Goal: Find specific fact: Find specific page/section

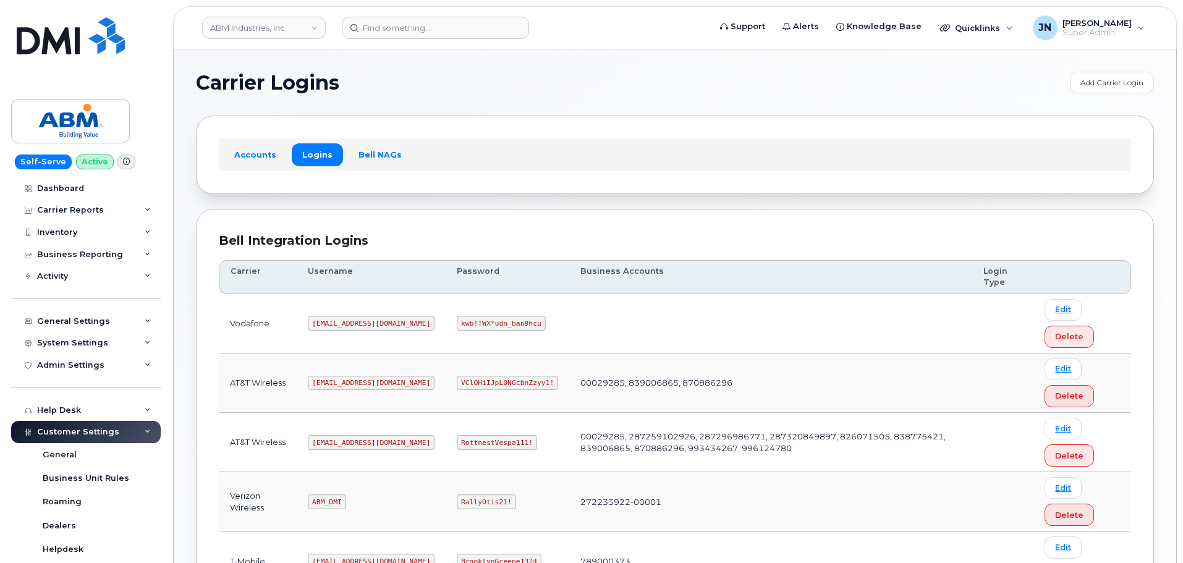
scroll to position [193, 0]
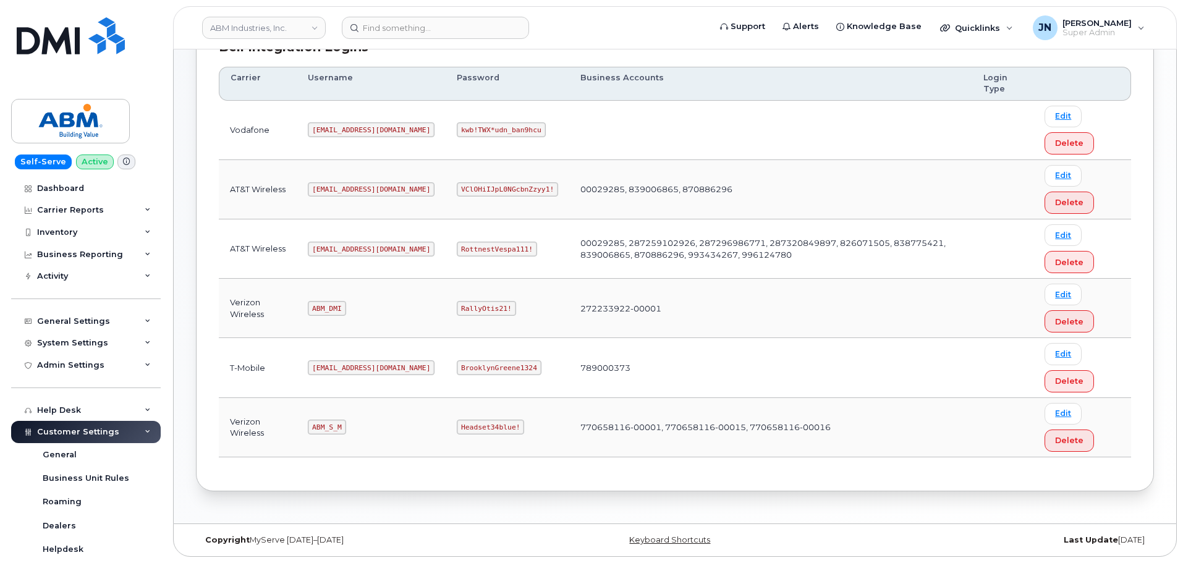
click at [328, 247] on code "[EMAIL_ADDRESS][DOMAIN_NAME]" at bounding box center [371, 249] width 127 height 15
click at [329, 247] on code "[EMAIL_ADDRESS][DOMAIN_NAME]" at bounding box center [371, 249] width 127 height 15
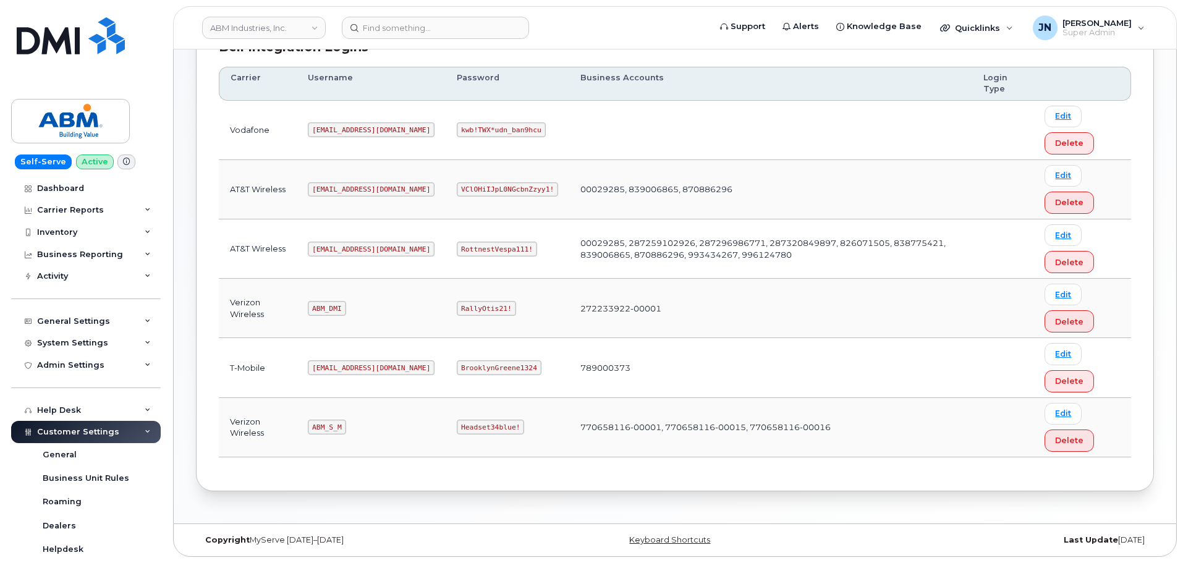
click at [457, 247] on code "RottnestVespa111!" at bounding box center [497, 249] width 80 height 15
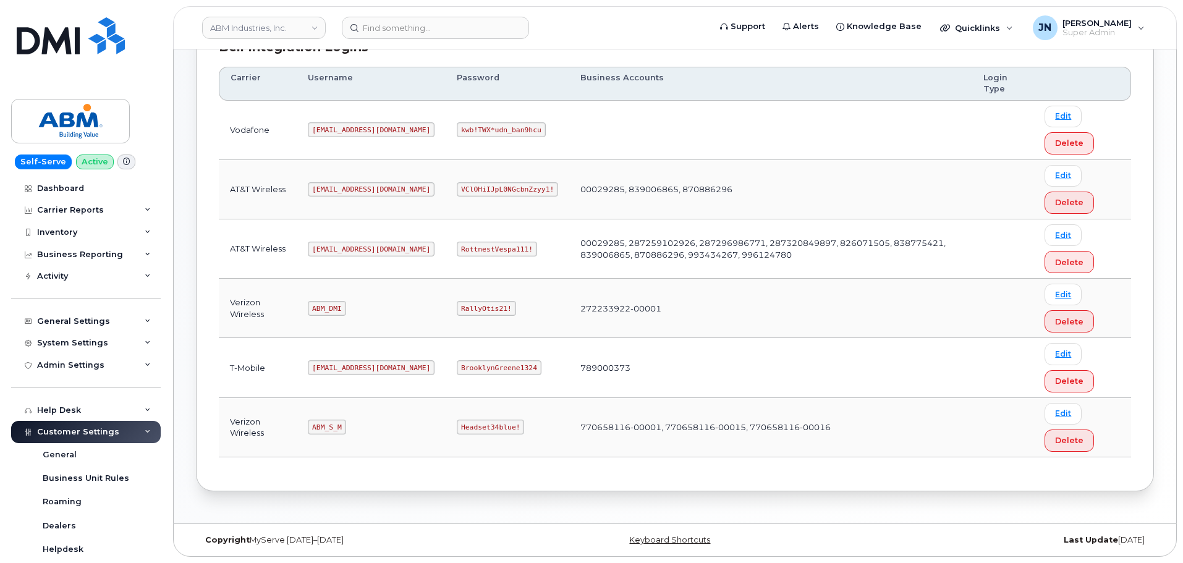
click at [328, 421] on code "ABM_S_M" at bounding box center [327, 427] width 38 height 15
copy code "ABM_S_M"
click at [457, 429] on code "Headset34blue!" at bounding box center [490, 427] width 67 height 15
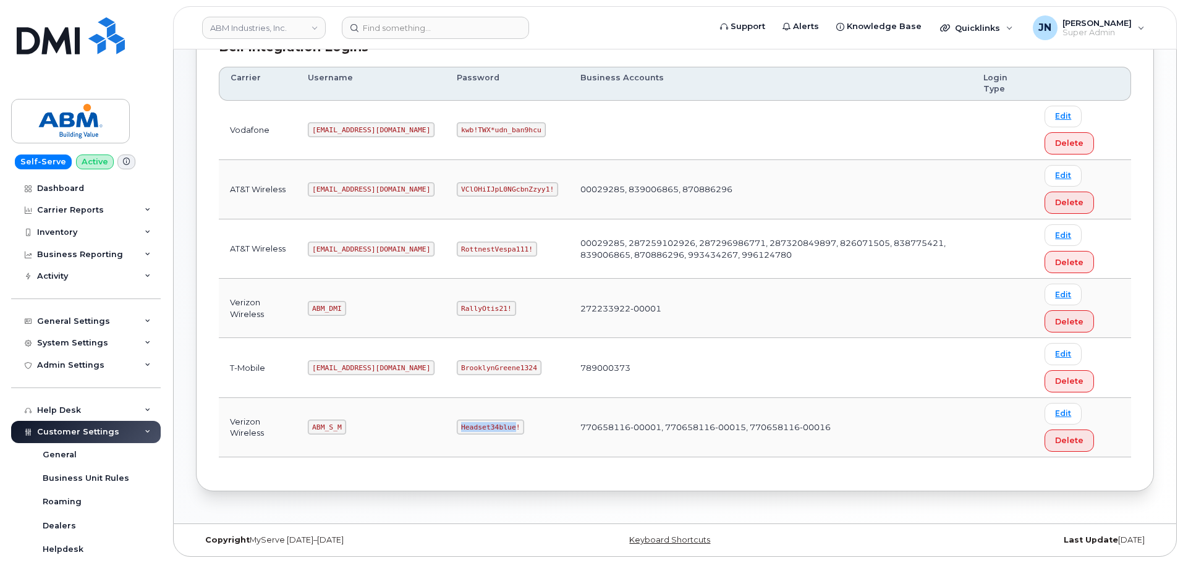
click at [457, 429] on code "Headset34blue!" at bounding box center [490, 427] width 67 height 15
copy code "Headset34blue!"
